Goal: Information Seeking & Learning: Learn about a topic

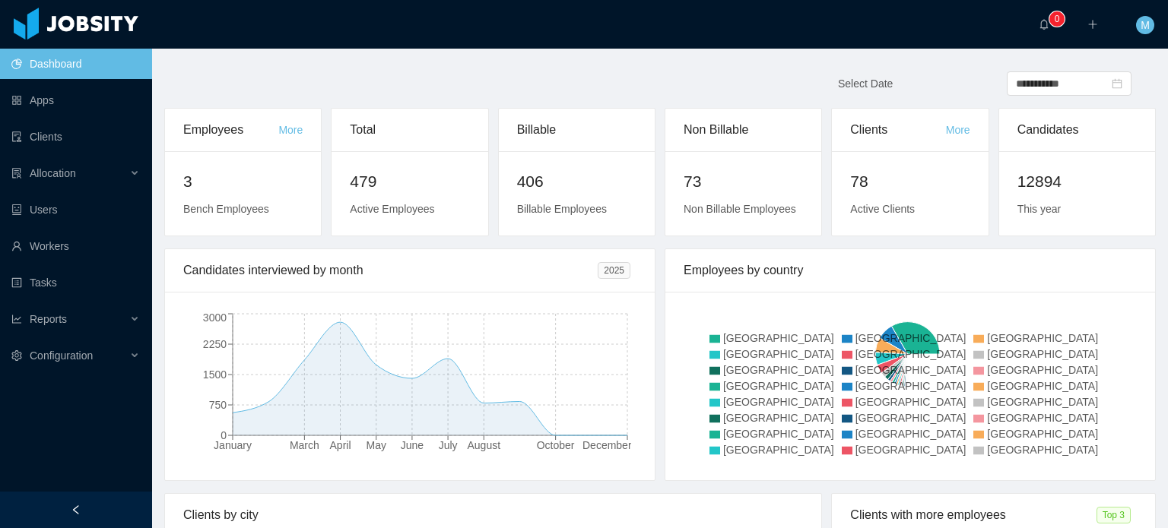
click at [90, 262] on ul "Dashboard Apps Clients Allocation Users Workers Tasks Reports Configuration" at bounding box center [76, 210] width 152 height 328
click at [74, 219] on link "Users" at bounding box center [75, 210] width 129 height 30
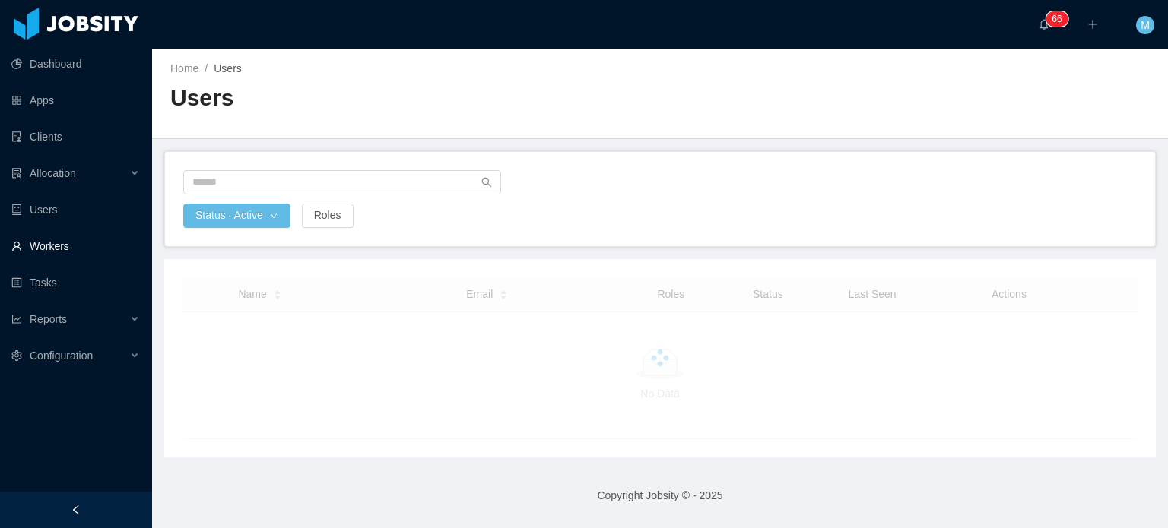
click at [95, 236] on link "Workers" at bounding box center [75, 246] width 129 height 30
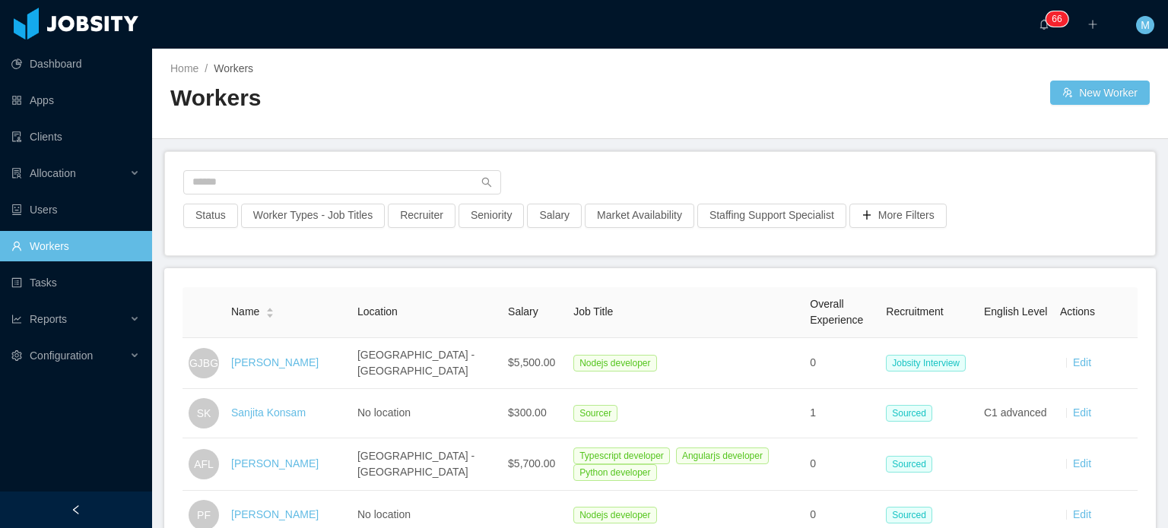
click at [380, 196] on div at bounding box center [660, 186] width 954 height 33
click at [389, 183] on input "text" at bounding box center [342, 182] width 318 height 24
paste input "**********"
type input "**********"
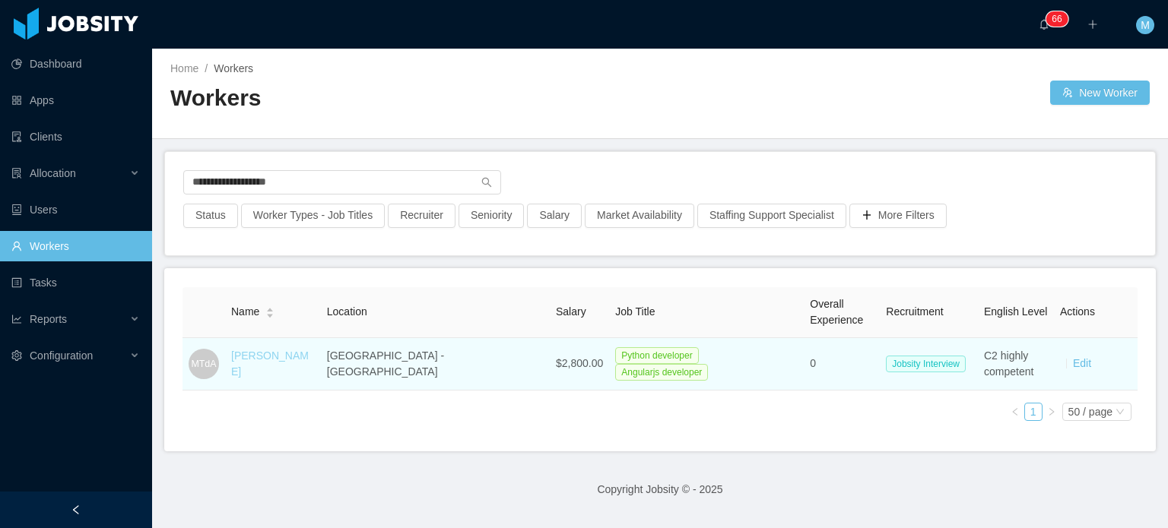
click at [309, 363] on link "[PERSON_NAME]" at bounding box center [270, 364] width 78 height 28
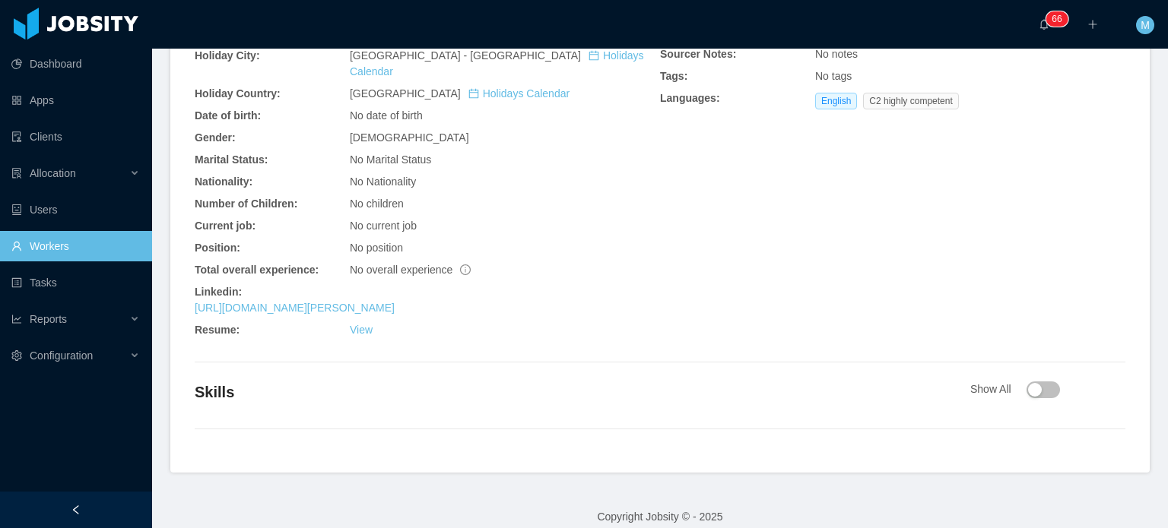
scroll to position [502, 0]
click at [395, 302] on link "[URL][DOMAIN_NAME][PERSON_NAME]" at bounding box center [295, 308] width 200 height 12
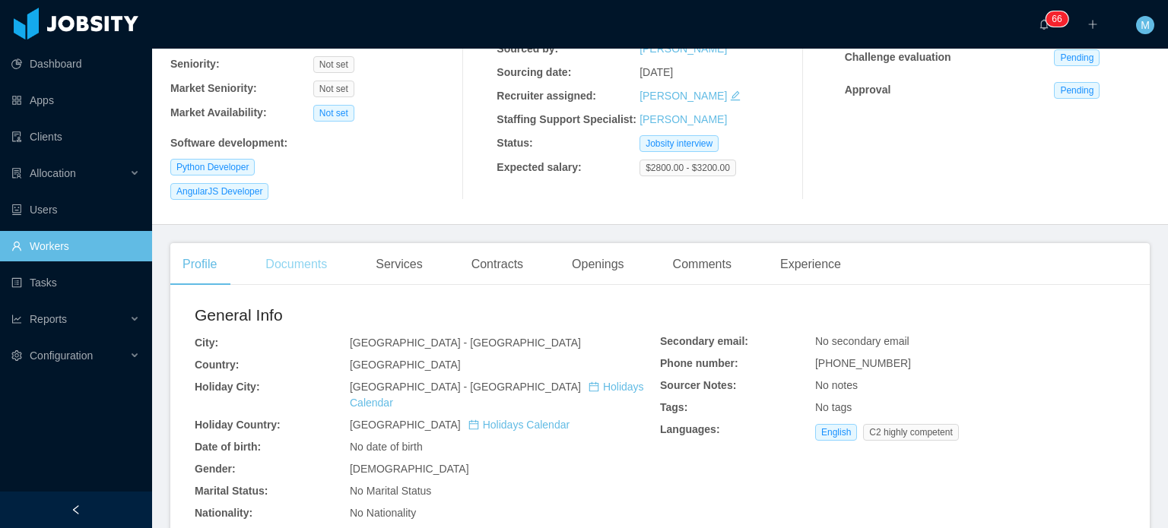
click at [284, 270] on div "Documents" at bounding box center [296, 264] width 86 height 43
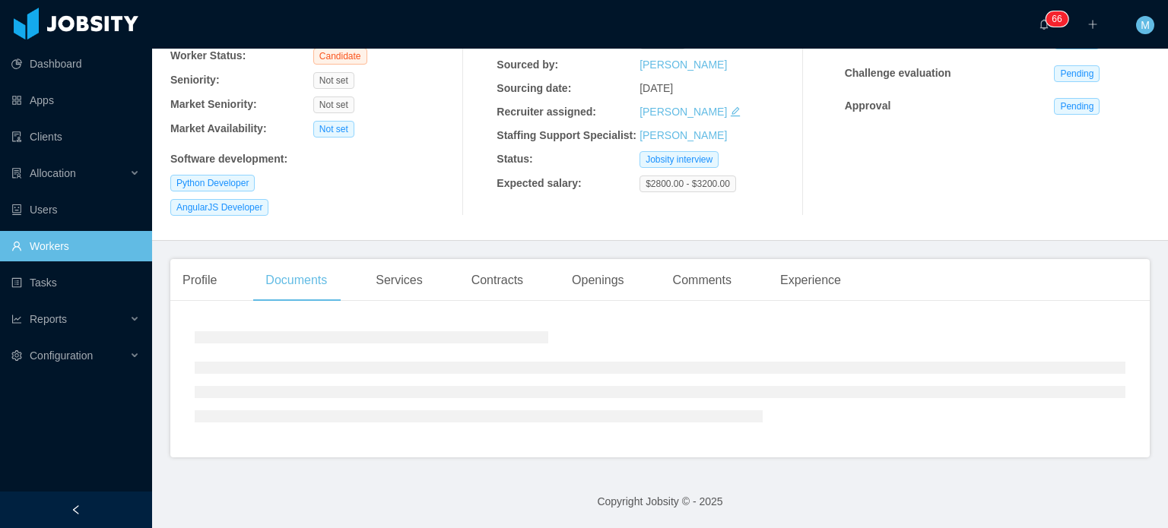
scroll to position [160, 0]
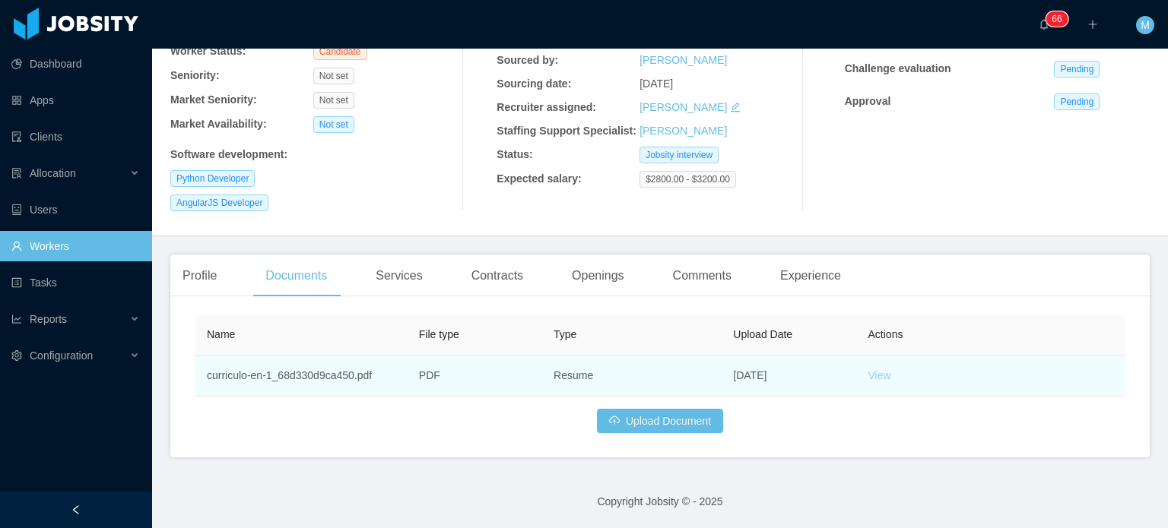
click at [868, 374] on link "View" at bounding box center [879, 376] width 23 height 12
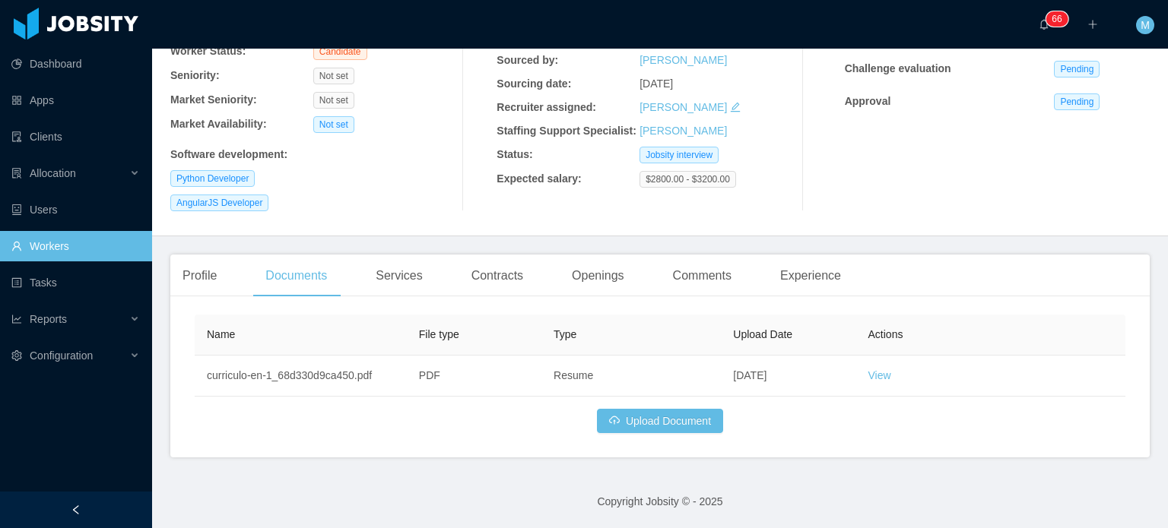
scroll to position [0, 0]
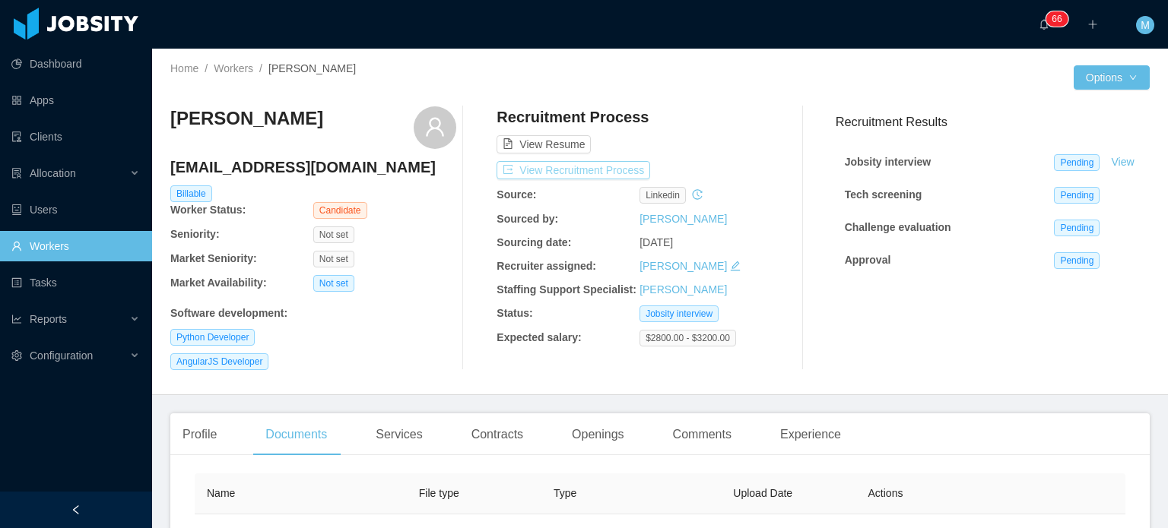
click at [608, 175] on button "View Recruitment Process" at bounding box center [574, 170] width 154 height 18
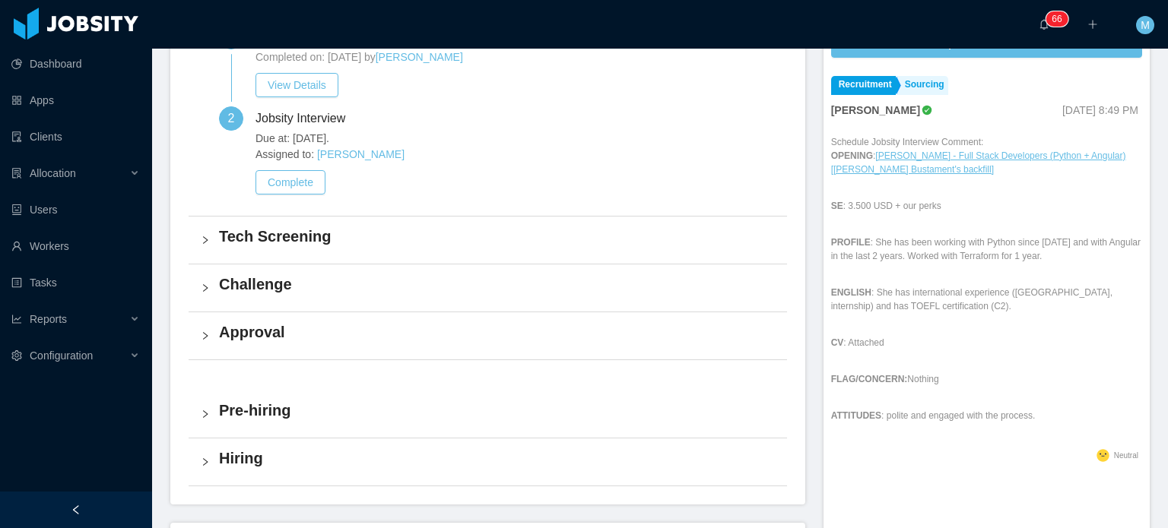
scroll to position [477, 0]
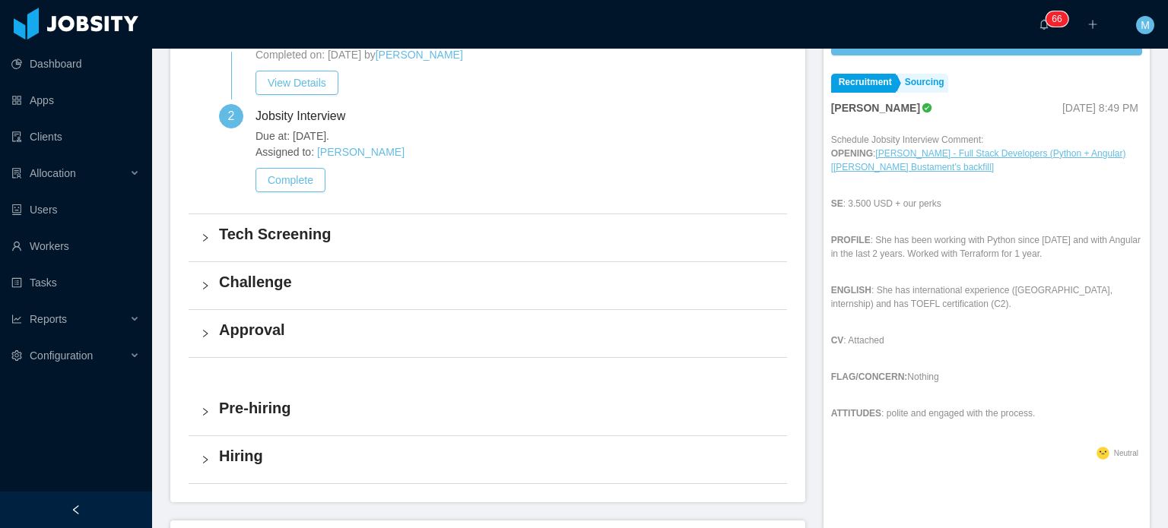
click at [920, 246] on p "PROFILE : She has been working with Python since [DATE] and with Angular in the…" at bounding box center [986, 246] width 311 height 27
click at [904, 246] on p "PROFILE : She has been working with Python since [DATE] and with Angular in the…" at bounding box center [986, 246] width 311 height 27
drag, startPoint x: 1001, startPoint y: 243, endPoint x: 870, endPoint y: 251, distance: 131.1
click at [870, 251] on p "PROFILE : She has been working with Python since [DATE] and with Angular in the…" at bounding box center [986, 246] width 311 height 27
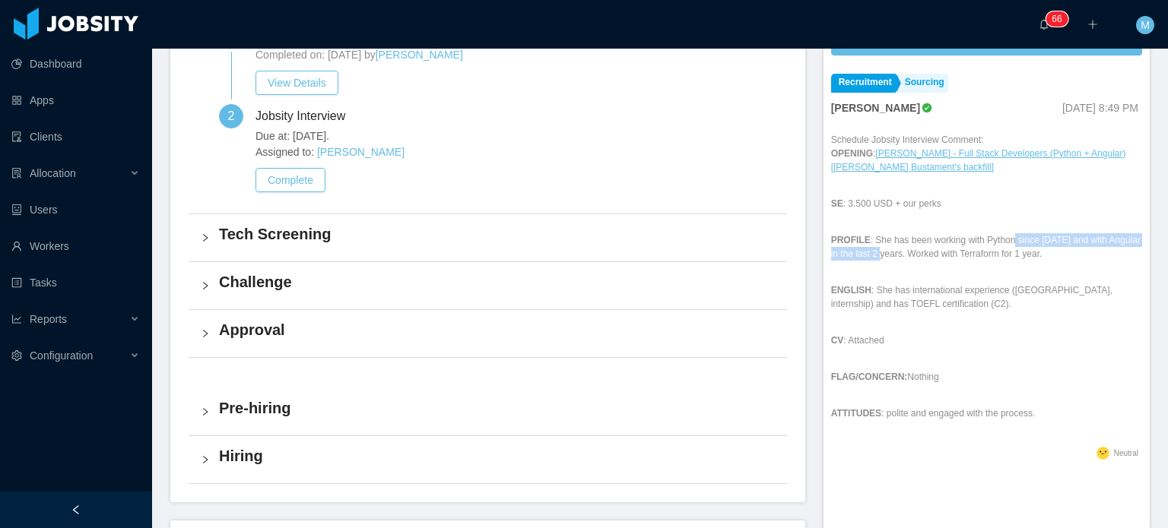
click at [870, 251] on p "PROFILE : She has been working with Python since [DATE] and with Angular in the…" at bounding box center [986, 246] width 311 height 27
click at [1026, 265] on div "Schedule Jobsity Interview Comment: OPENING : [PERSON_NAME] - Full Stack Develo…" at bounding box center [986, 288] width 311 height 310
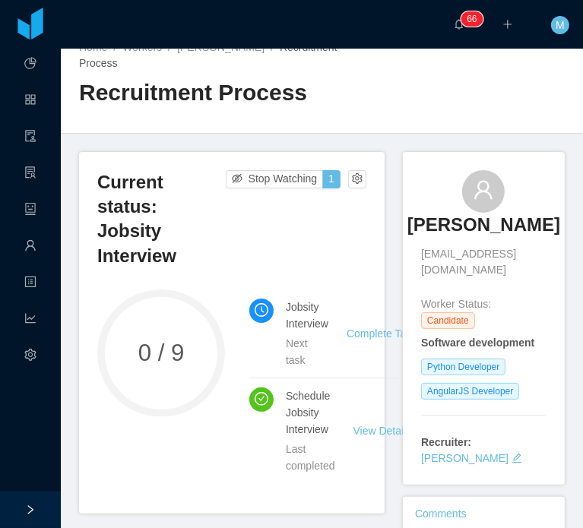
scroll to position [0, 0]
